Goal: Transaction & Acquisition: Purchase product/service

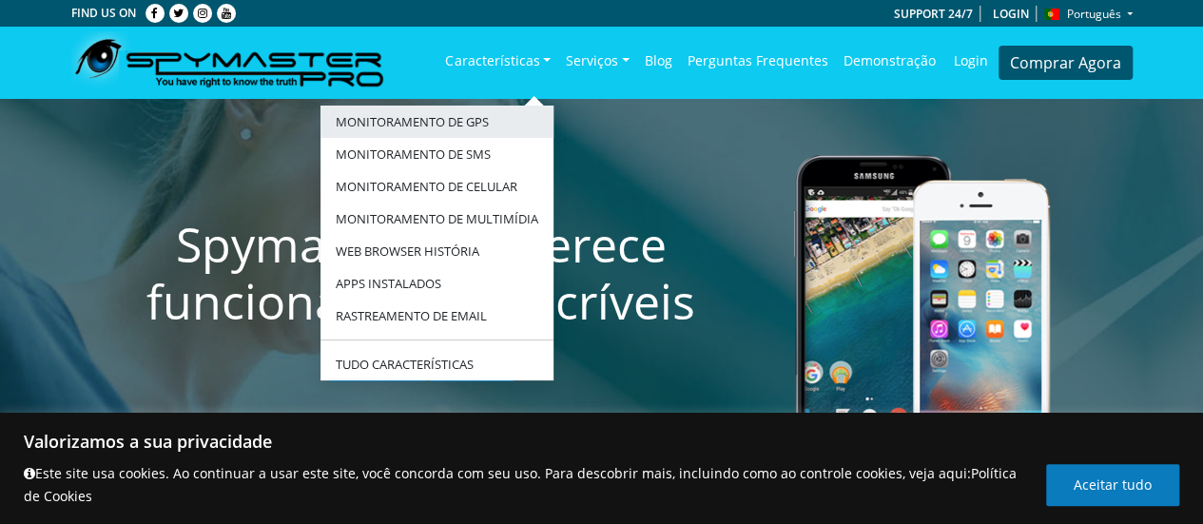
click at [462, 118] on link "monitoramento de gps" at bounding box center [436, 122] width 233 height 32
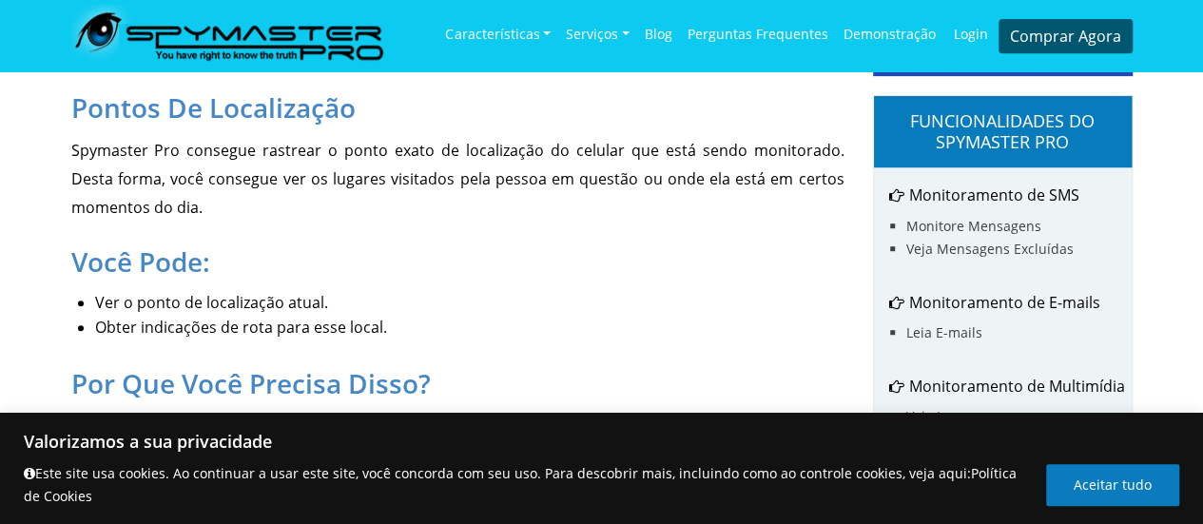
scroll to position [475, 0]
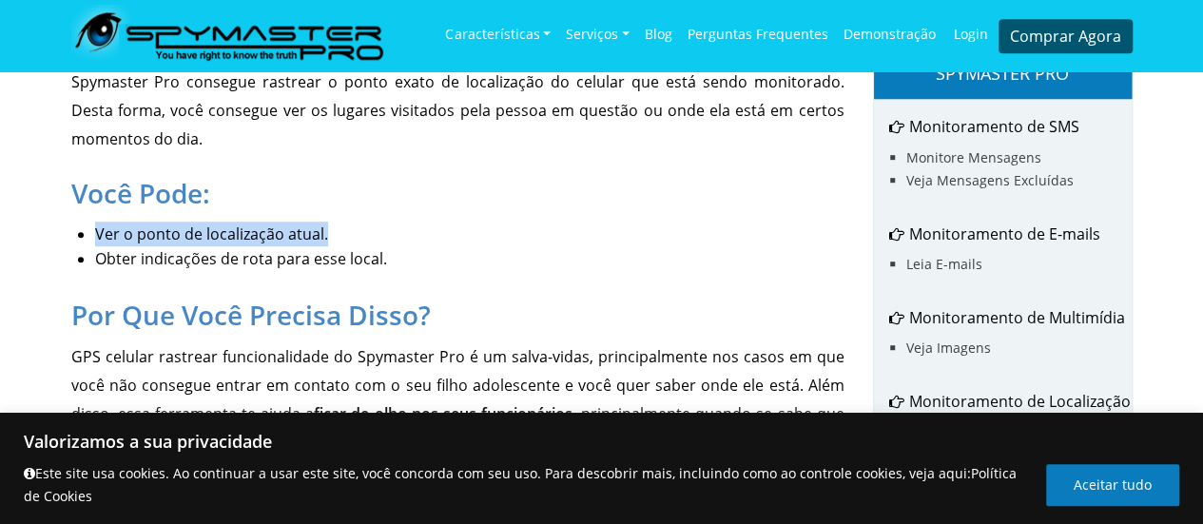
drag, startPoint x: 112, startPoint y: 233, endPoint x: 451, endPoint y: 240, distance: 338.5
click at [450, 241] on ul "Ver o ponto de localização atual. Obter indicações de rota para esse local." at bounding box center [465, 246] width 759 height 49
click at [452, 231] on li "Ver o ponto de localização atual." at bounding box center [469, 234] width 749 height 25
click at [124, 263] on li "Obter indicações de rota para esse local." at bounding box center [469, 258] width 749 height 25
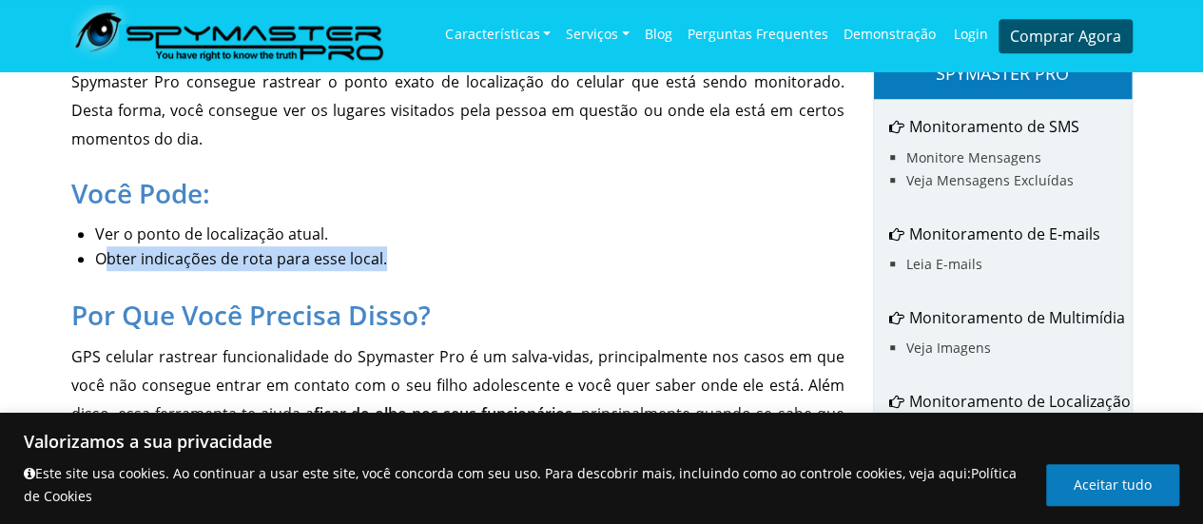
drag, startPoint x: 110, startPoint y: 254, endPoint x: 624, endPoint y: 265, distance: 513.5
click at [624, 265] on li "Obter indicações de rota para esse local." at bounding box center [469, 258] width 749 height 25
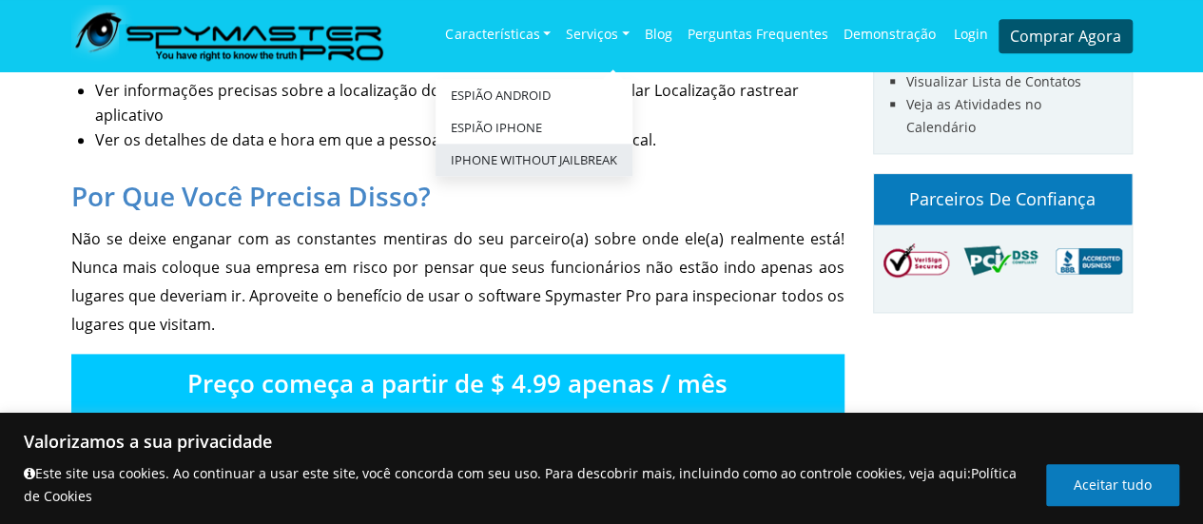
scroll to position [1046, 0]
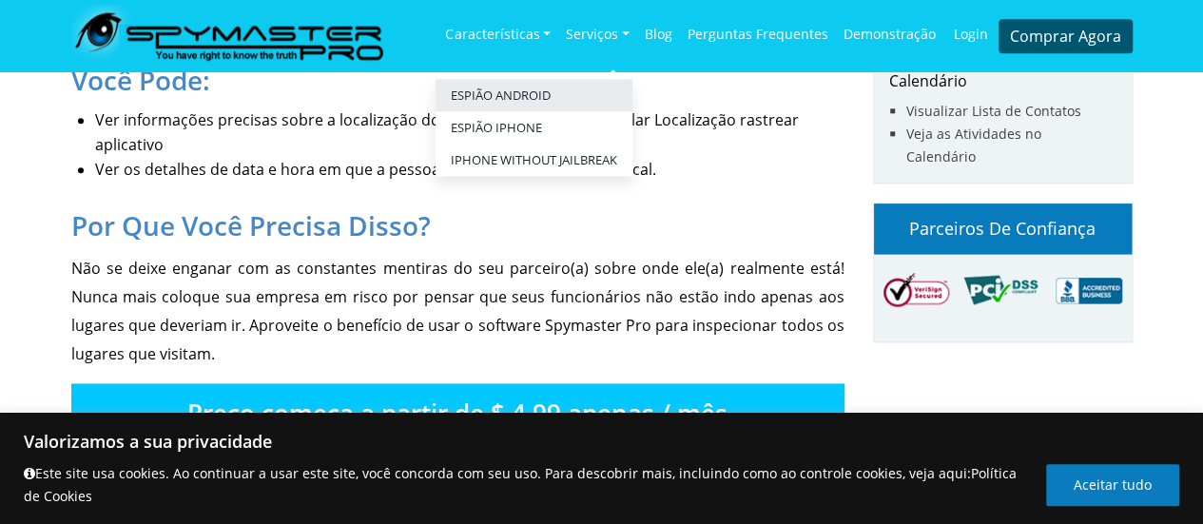
click at [539, 100] on link "Espião Android" at bounding box center [533, 95] width 197 height 32
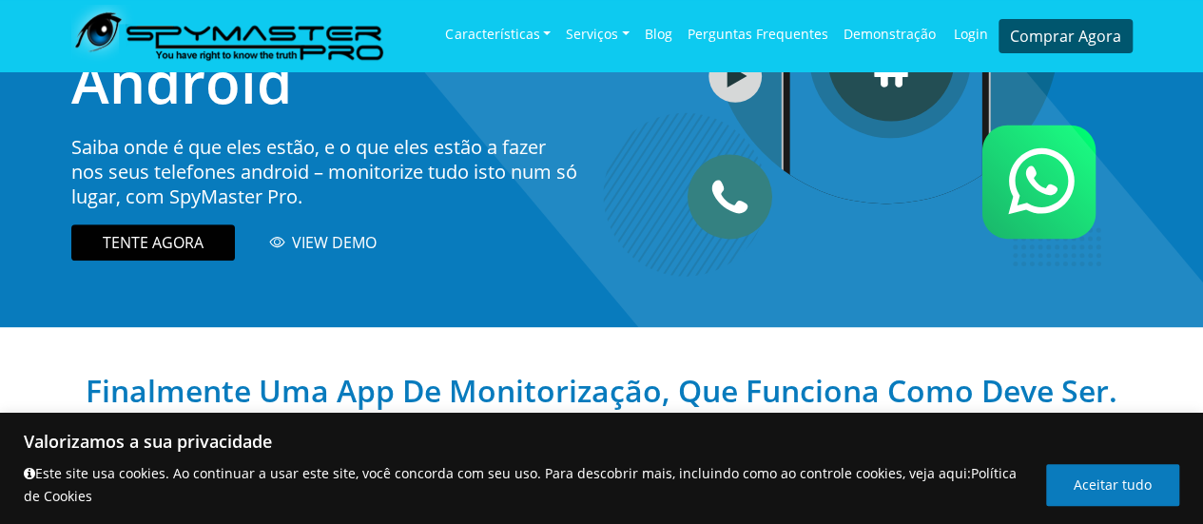
scroll to position [285, 0]
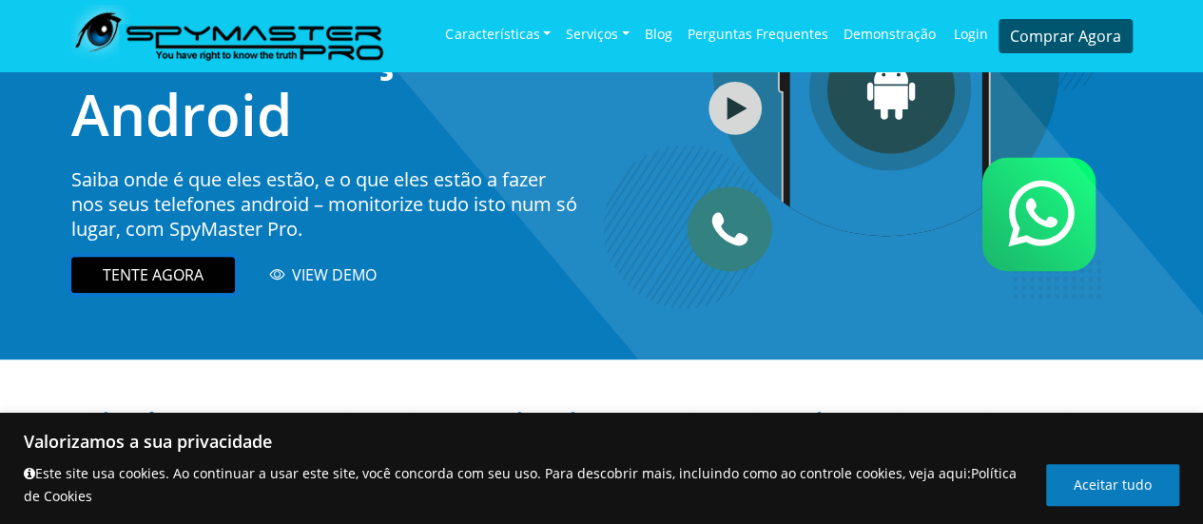
drag, startPoint x: 186, startPoint y: 271, endPoint x: 203, endPoint y: 269, distance: 17.2
click at [187, 271] on link "TENTE AGORA" at bounding box center [153, 275] width 164 height 36
